Goal: Information Seeking & Learning: Learn about a topic

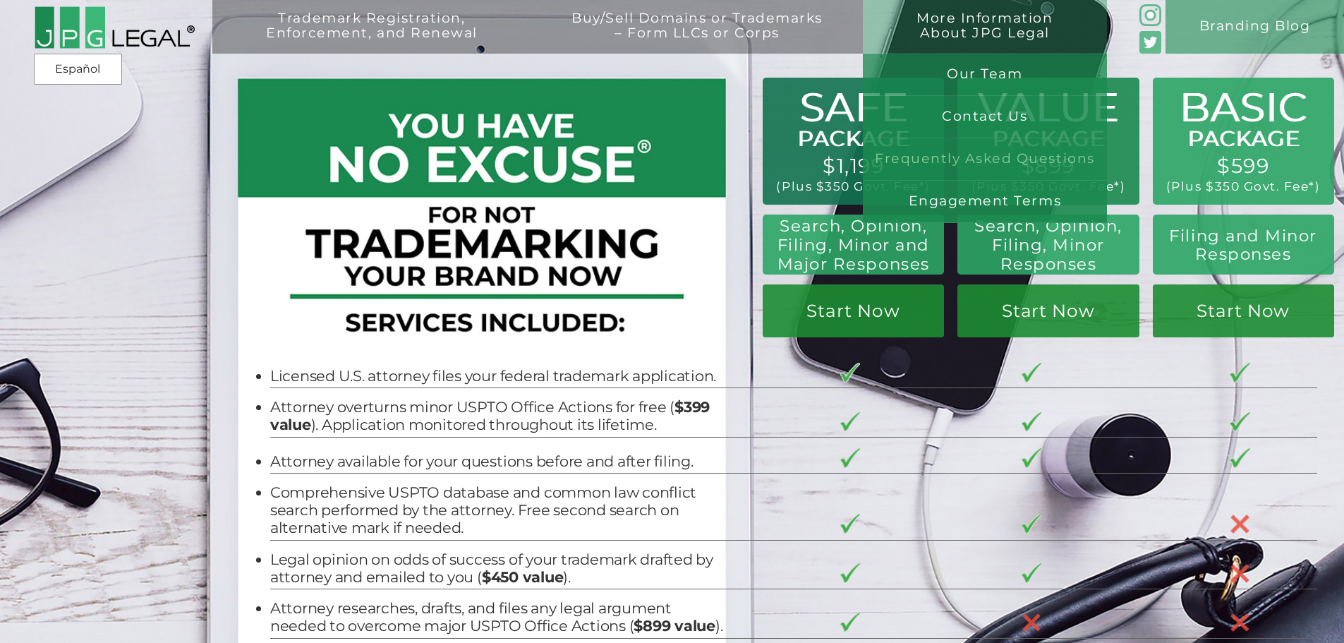
click at [996, 152] on link "Frequently Asked Questions" at bounding box center [985, 159] width 244 height 42
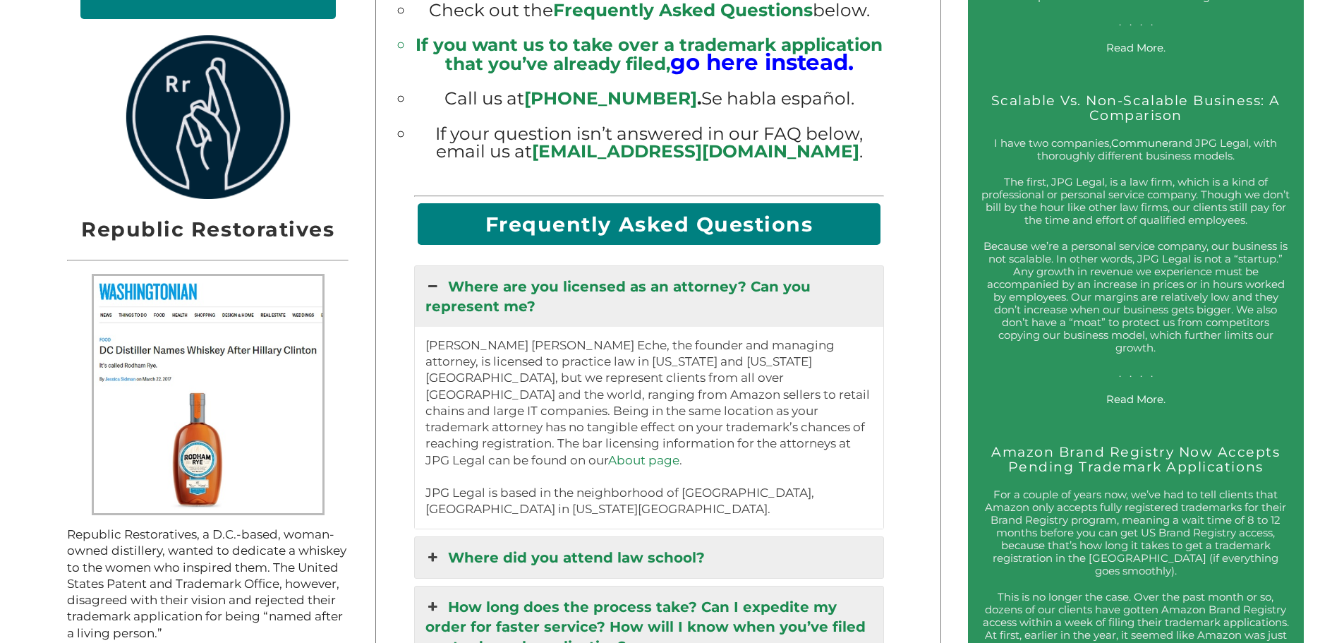
scroll to position [1786, 0]
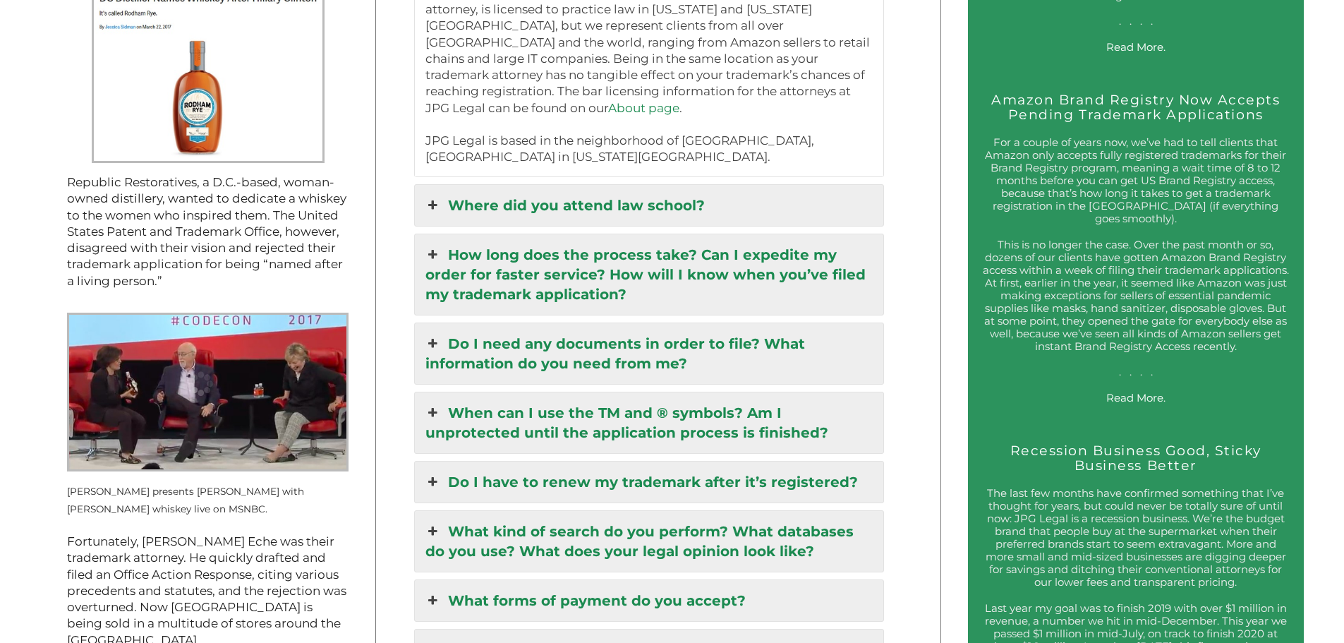
click at [565, 347] on link "Do I need any documents in order to file? What information do you need from me?" at bounding box center [649, 353] width 469 height 61
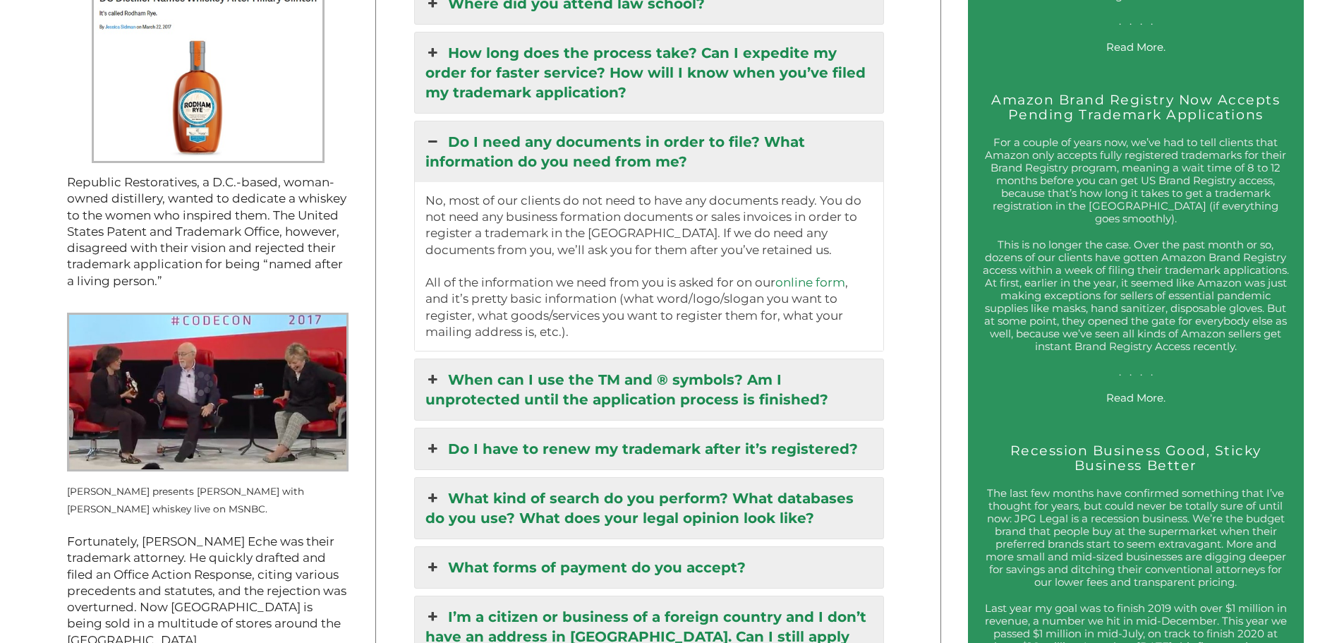
click at [556, 176] on link "Do I need any documents in order to file? What information do you need from me?" at bounding box center [649, 151] width 469 height 61
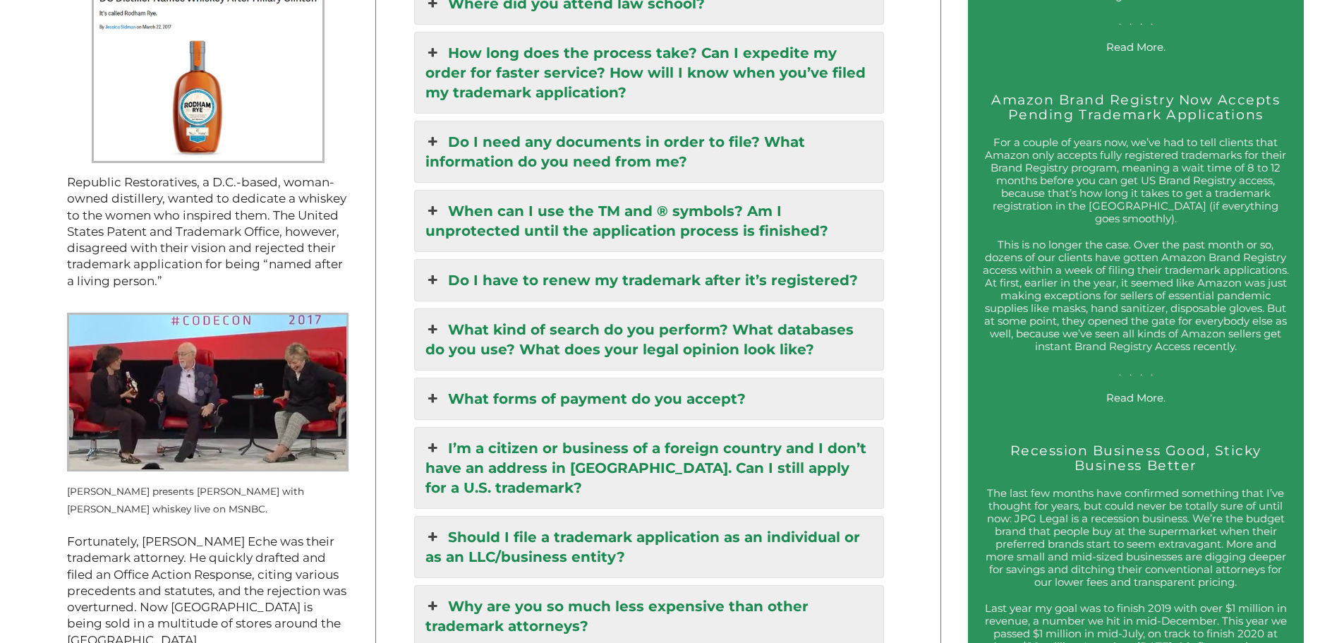
click at [627, 222] on link "When can I use the TM and ® symbols? Am I unprotected until the application pro…" at bounding box center [649, 220] width 469 height 61
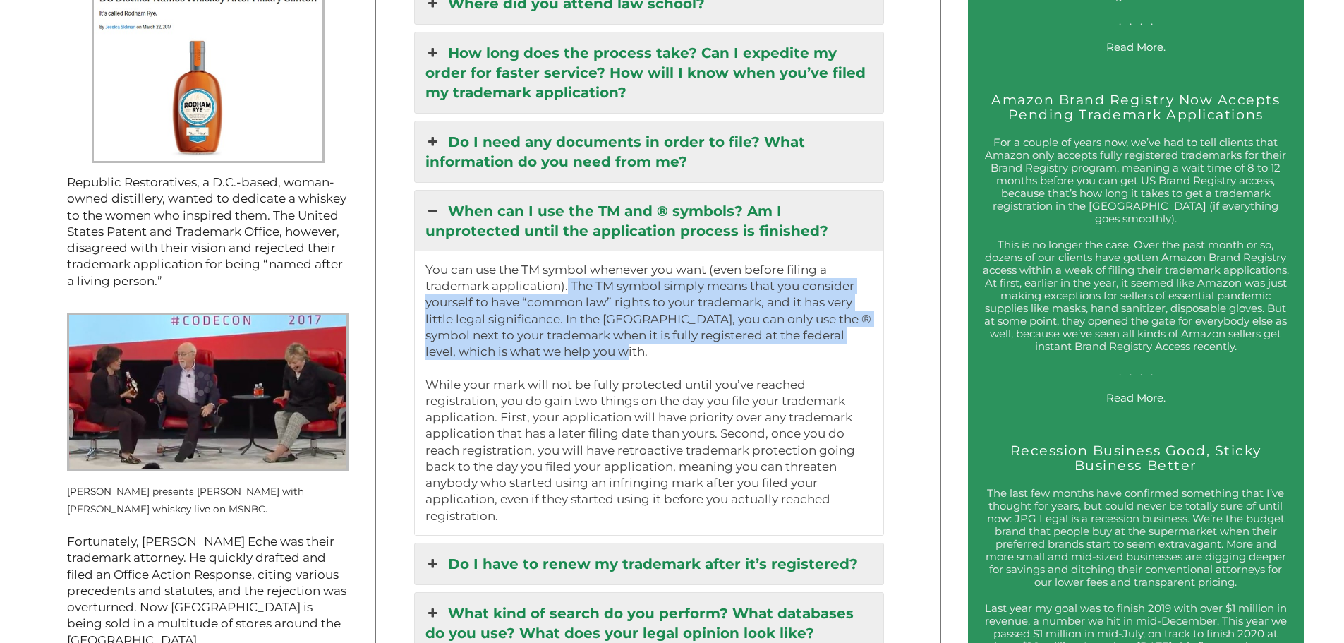
drag, startPoint x: 578, startPoint y: 354, endPoint x: 568, endPoint y: 294, distance: 60.8
click at [568, 294] on p "You can use the TM symbol whenever you want (even before filing a trademark app…" at bounding box center [649, 393] width 448 height 262
drag, startPoint x: 427, startPoint y: 387, endPoint x: 538, endPoint y: 519, distance: 172.7
click at [538, 519] on div "You can use the TM symbol whenever you want (even before filing a trademark app…" at bounding box center [649, 393] width 469 height 284
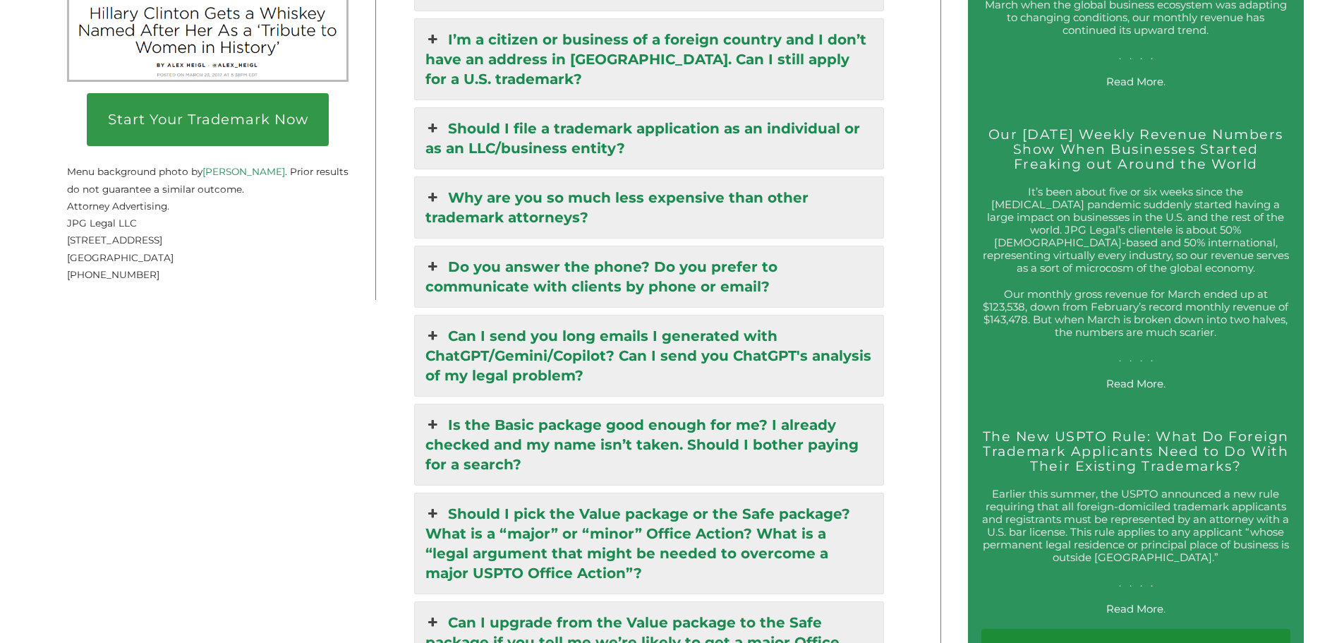
scroll to position [2491, 0]
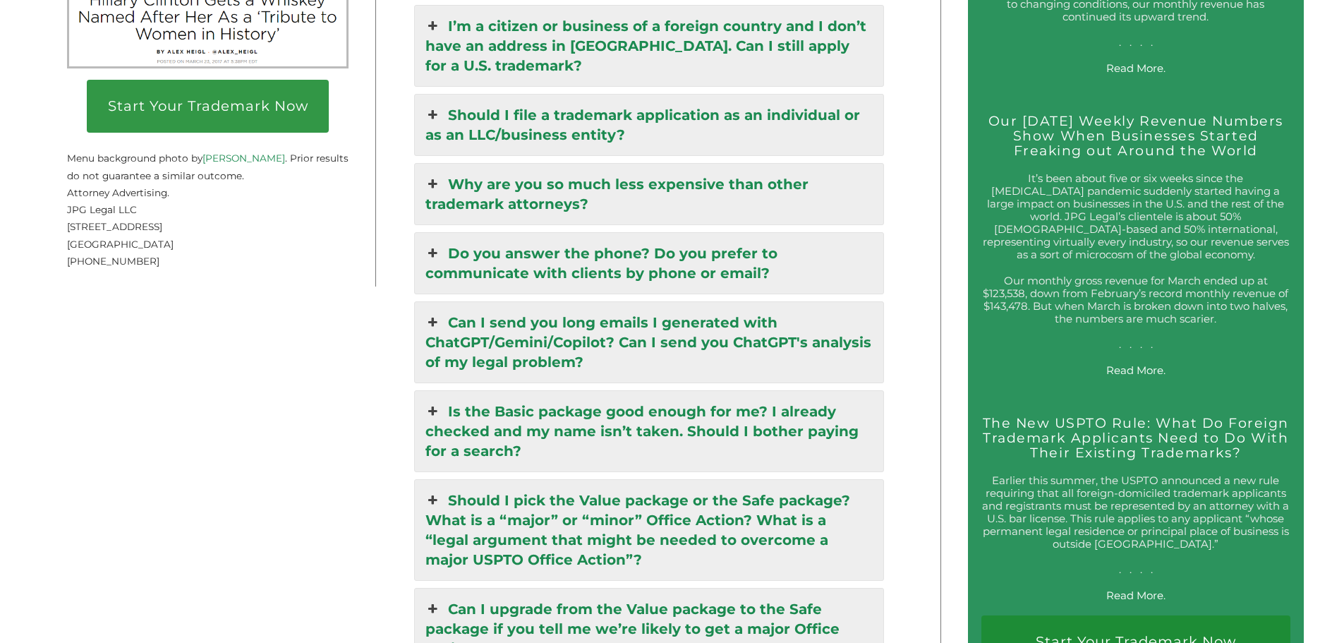
click at [678, 276] on link "Do you answer the phone? Do you prefer to communicate with clients by phone or …" at bounding box center [649, 263] width 469 height 61
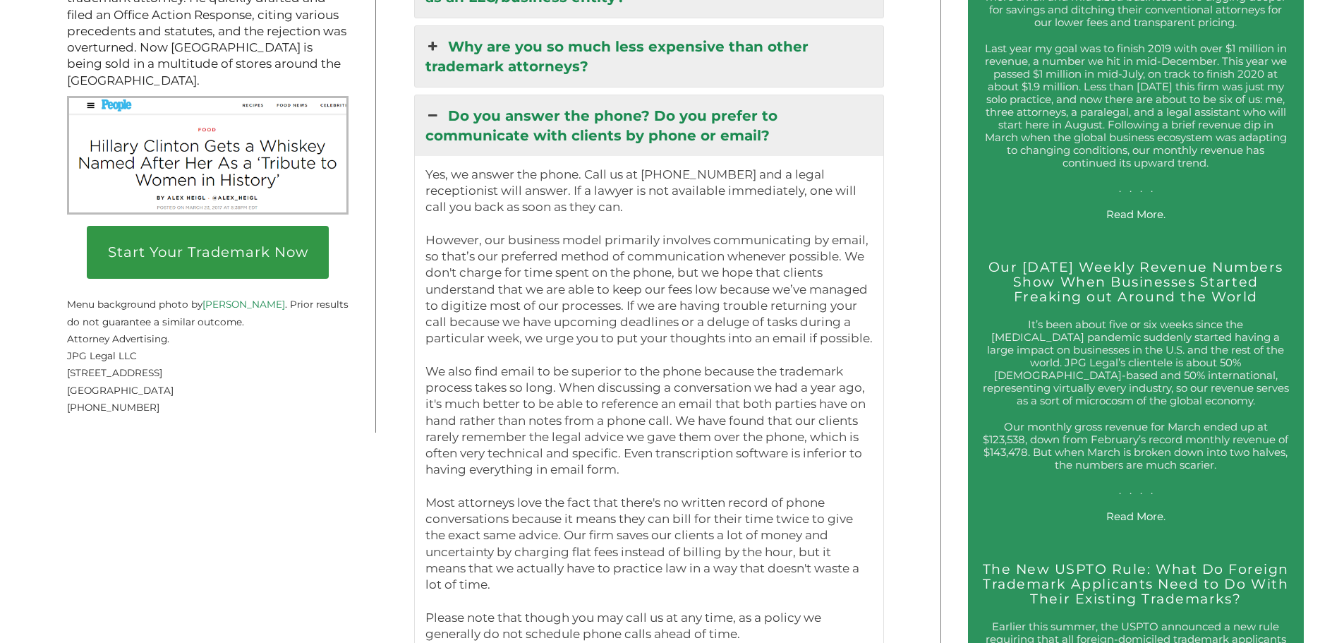
scroll to position [2349, 0]
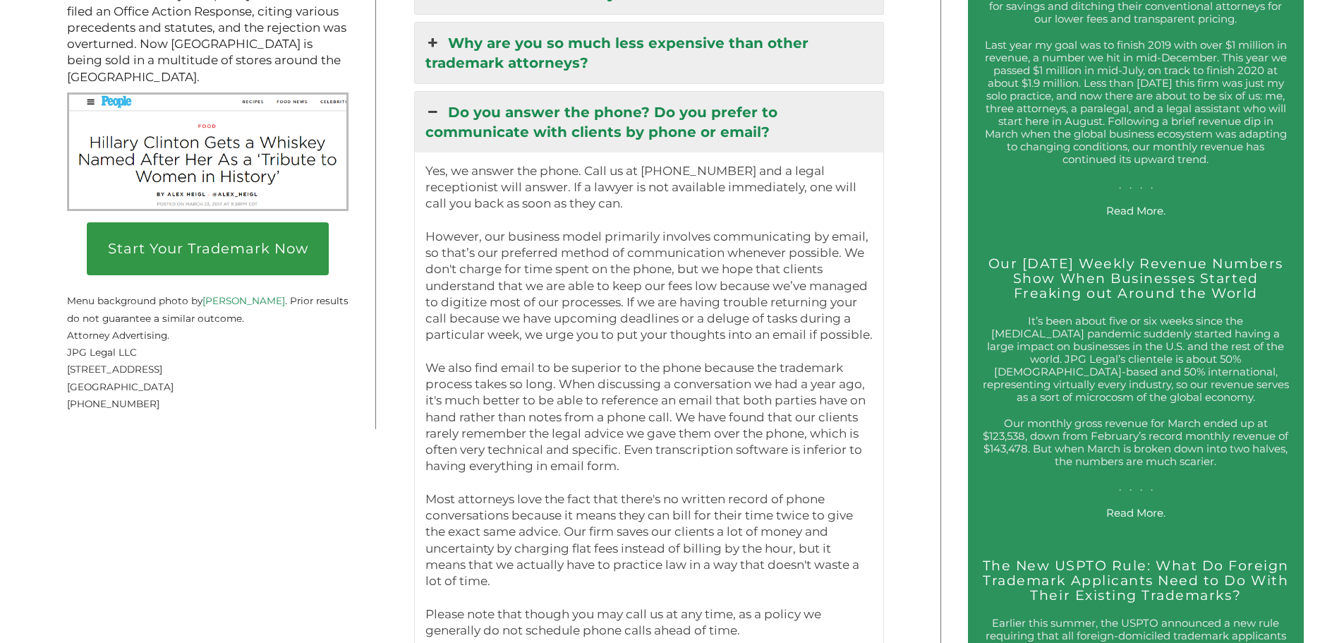
click at [626, 162] on div "Yes, we answer the phone. Call us at [PHONE_NUMBER] and a legal receptionist wi…" at bounding box center [649, 400] width 469 height 497
click at [614, 142] on link "Do you answer the phone? Do you prefer to communicate with clients by phone or …" at bounding box center [649, 122] width 469 height 61
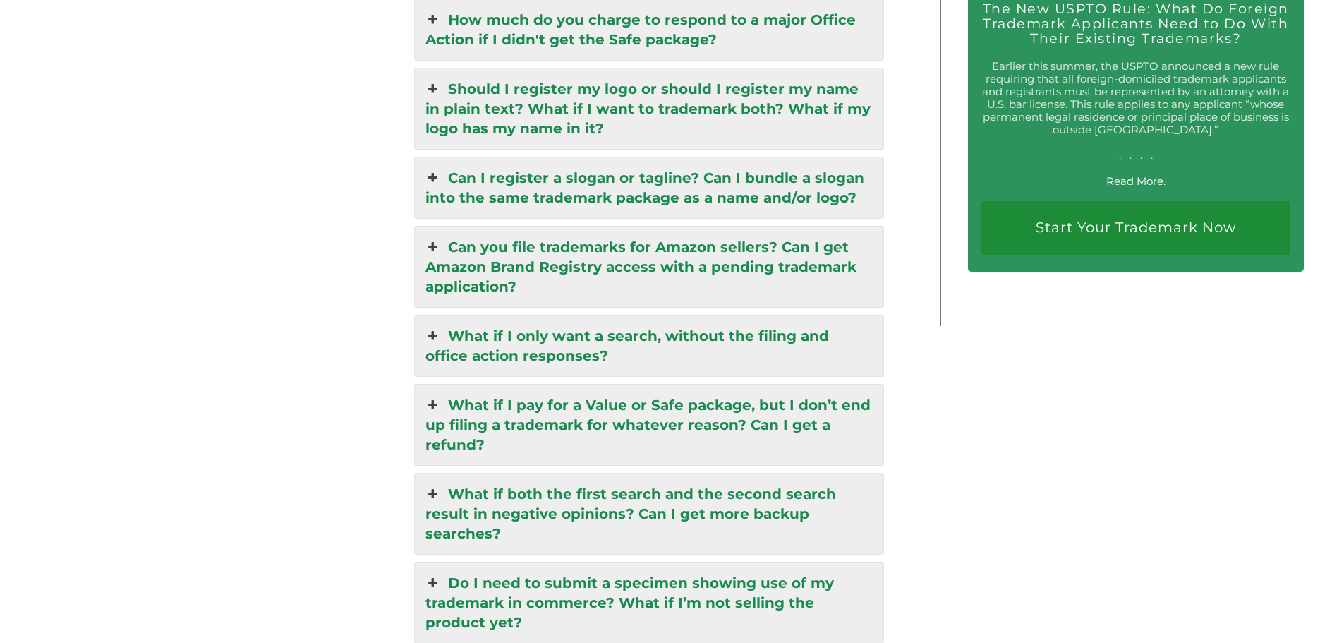
scroll to position [2913, 0]
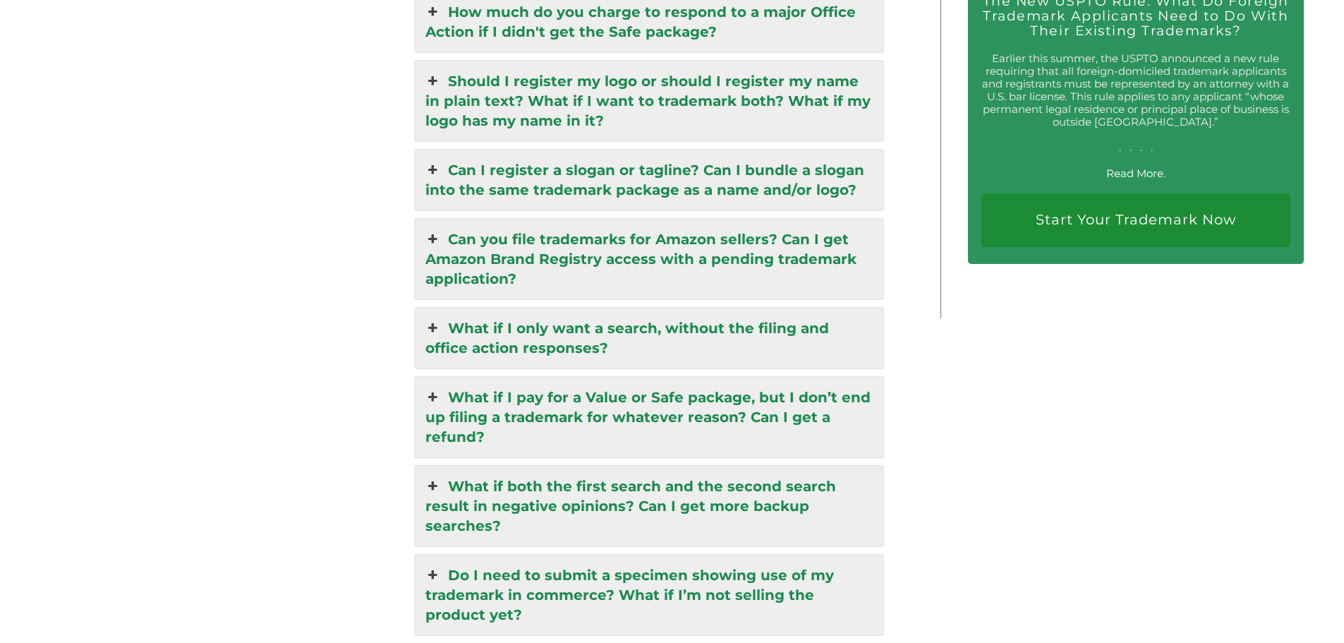
click at [680, 233] on link "Can you file trademarks for Amazon sellers? Can I get Amazon Brand Registry acc…" at bounding box center [649, 259] width 469 height 80
